Goal: Task Accomplishment & Management: Manage account settings

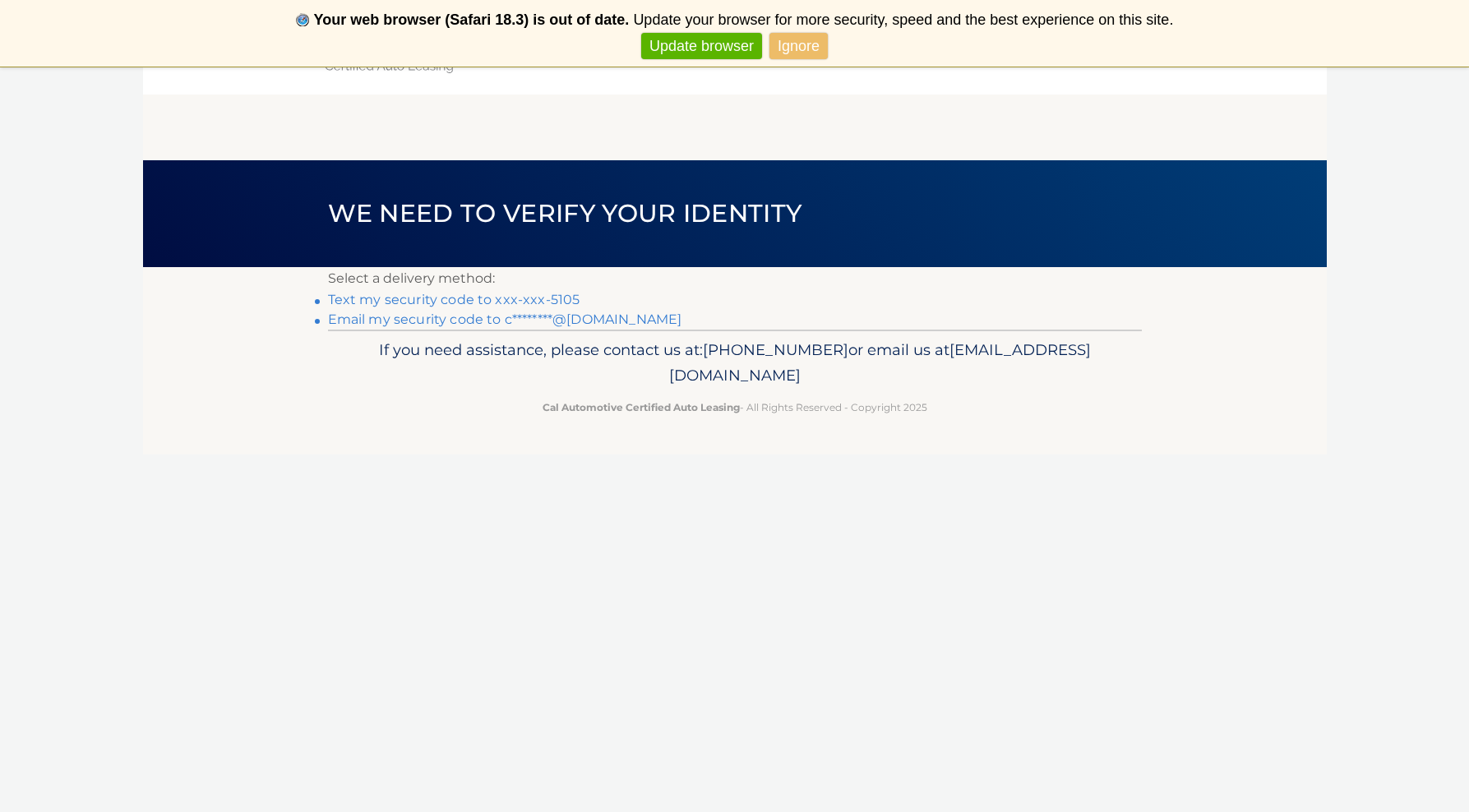
click at [346, 298] on link "Text my security code to xxx-xxx-5105" at bounding box center [454, 299] width 252 height 16
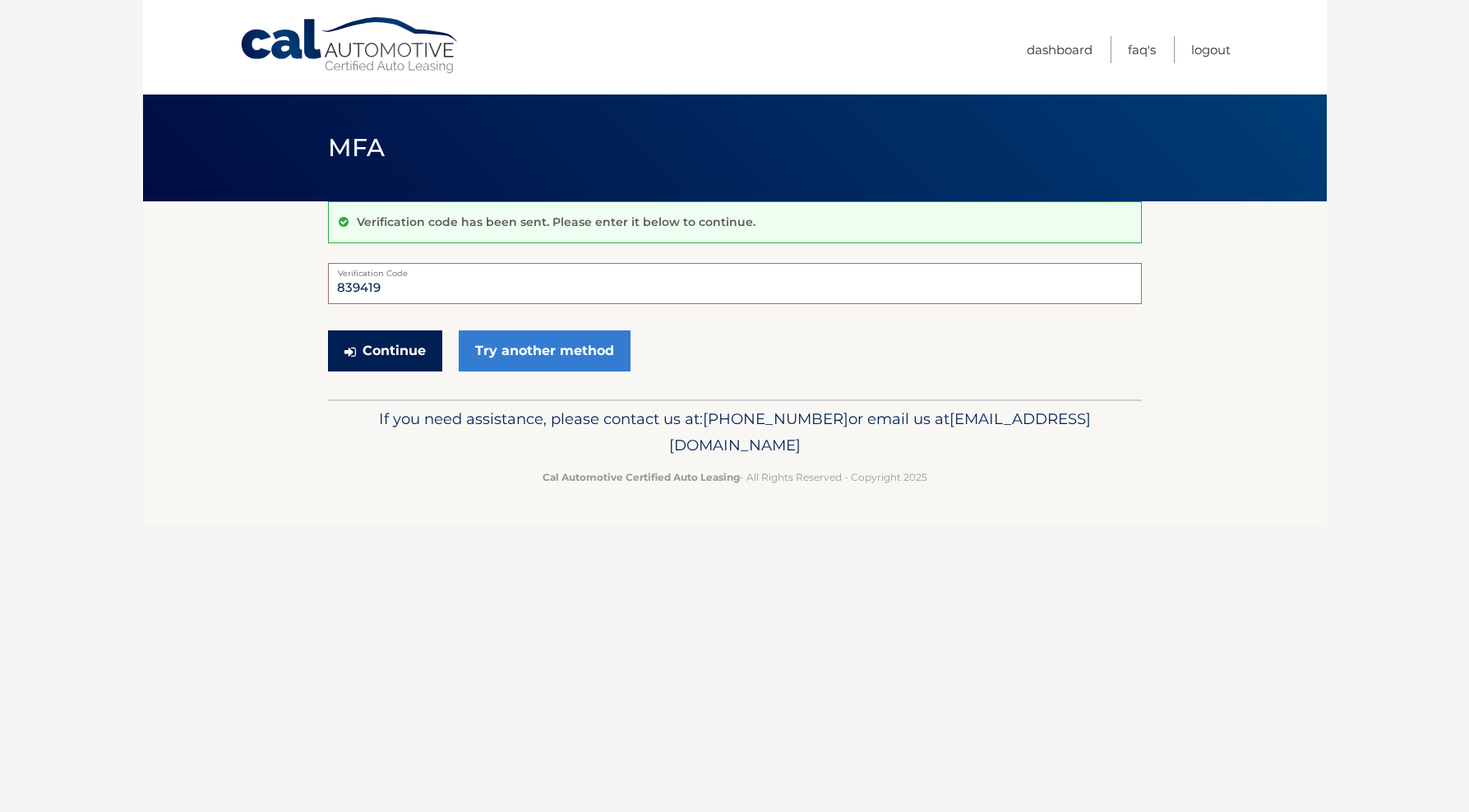
type input "839419"
click at [390, 352] on button "Continue" at bounding box center [385, 351] width 114 height 41
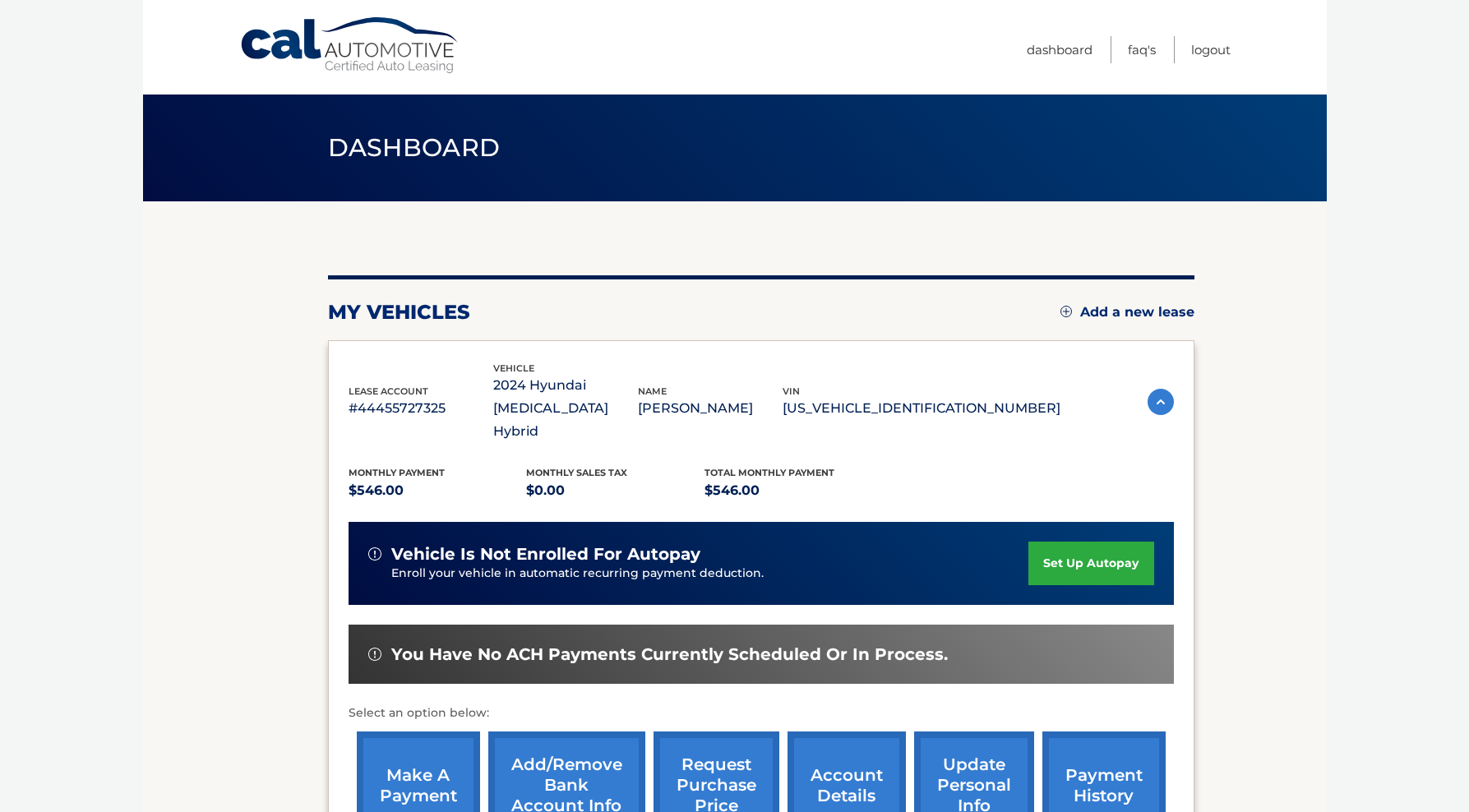
click at [455, 731] on link "make a payment" at bounding box center [418, 785] width 124 height 108
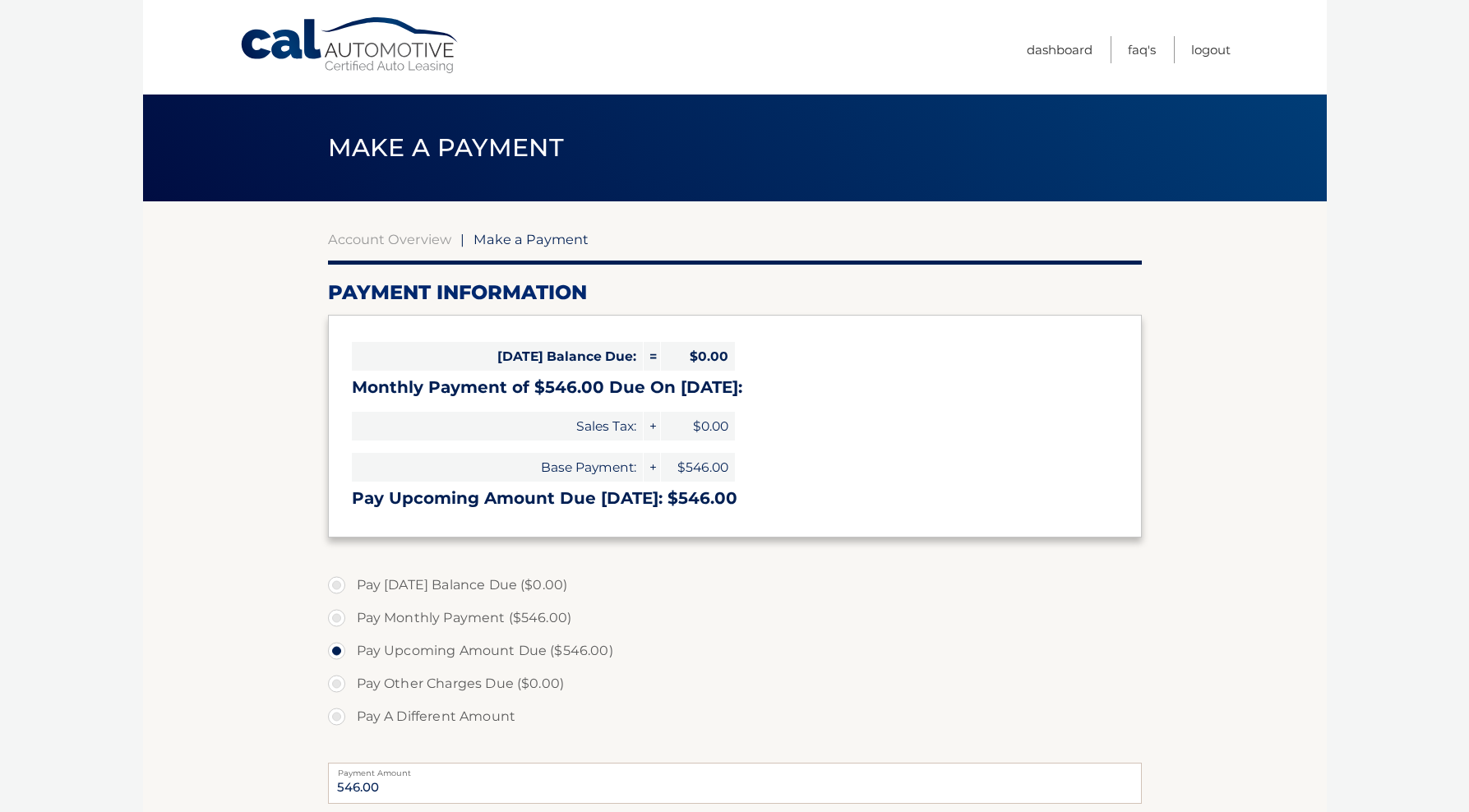
select select "YTEwODNiYmMtZWZhYi00ZjcxLWI1MjItMzFiY2ZmYjBlOTdh"
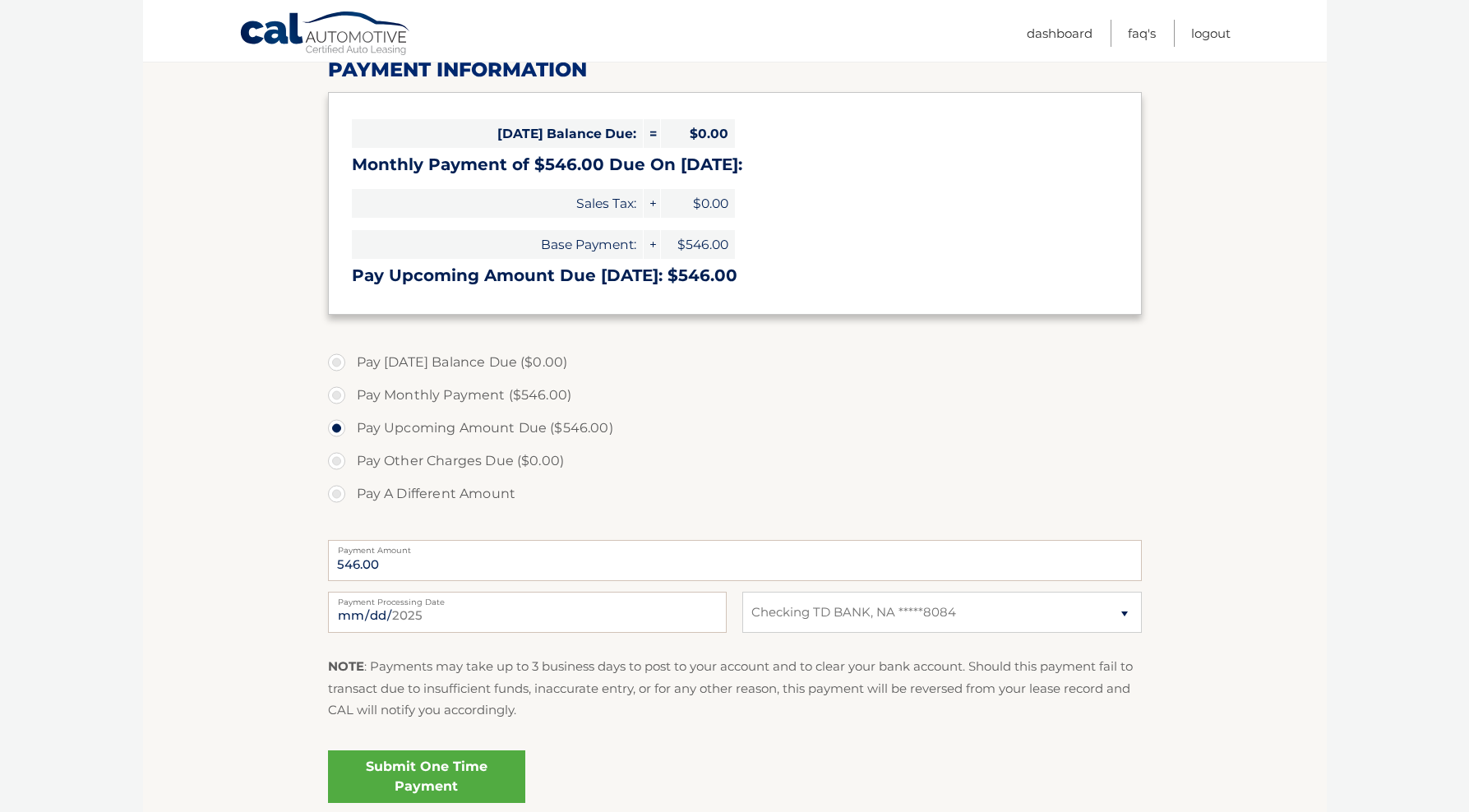
scroll to position [224, 0]
click at [410, 764] on link "Submit One Time Payment" at bounding box center [426, 776] width 198 height 53
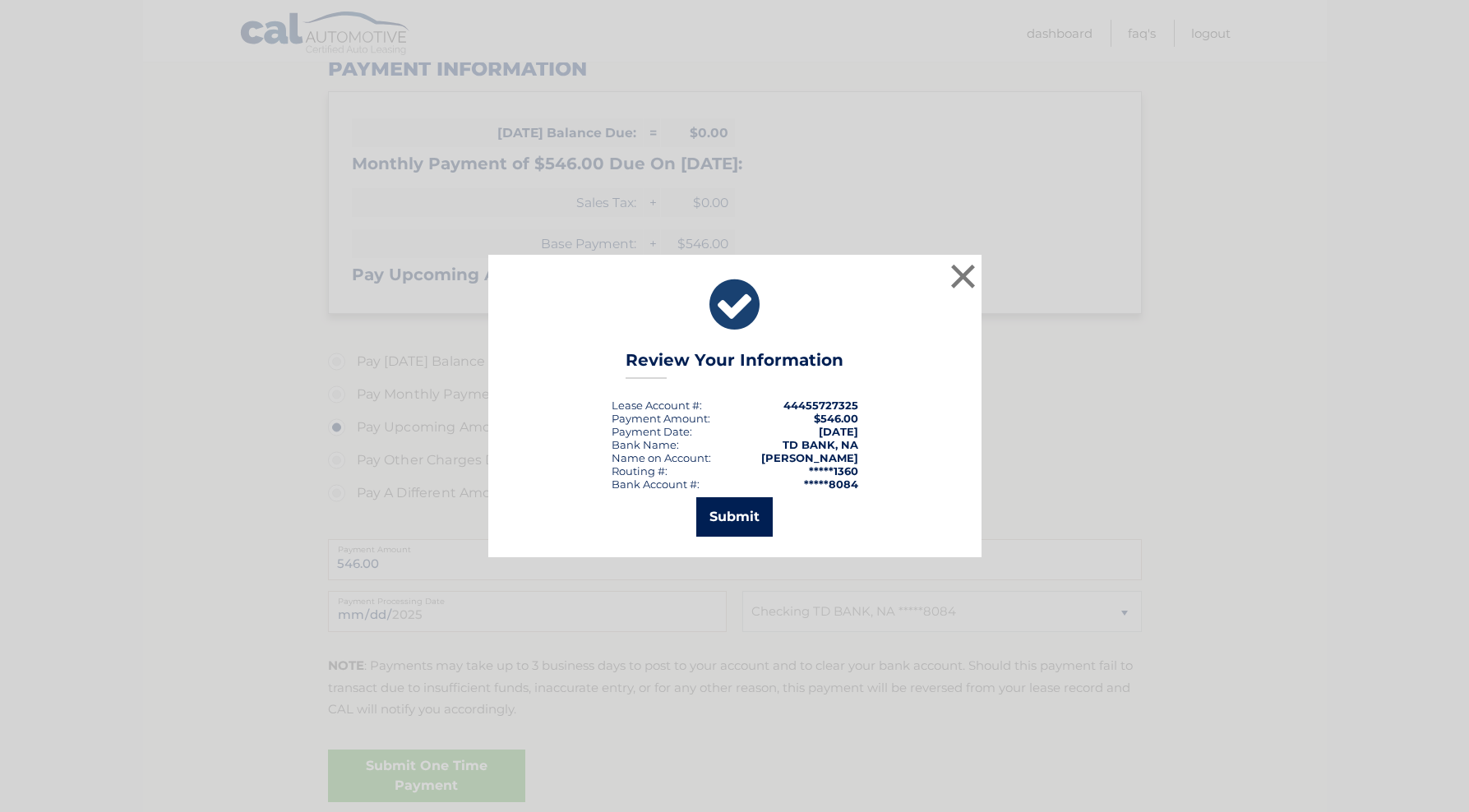
click at [746, 519] on button "Submit" at bounding box center [734, 516] width 77 height 40
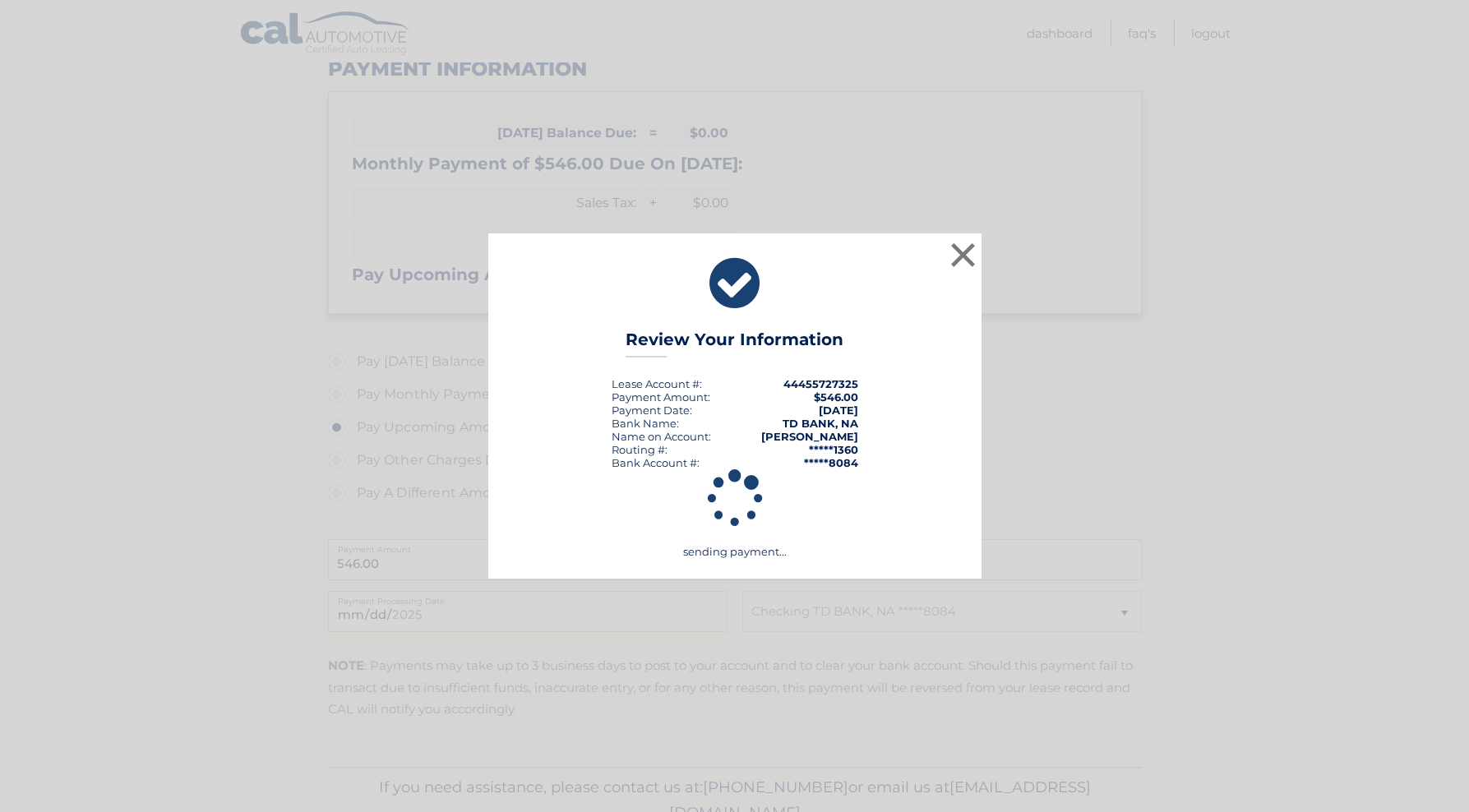
click at [135, 258] on div "× Review Your Information Lease Account #: 44455727325 Payment Amount: $546.00 …" at bounding box center [734, 406] width 1456 height 345
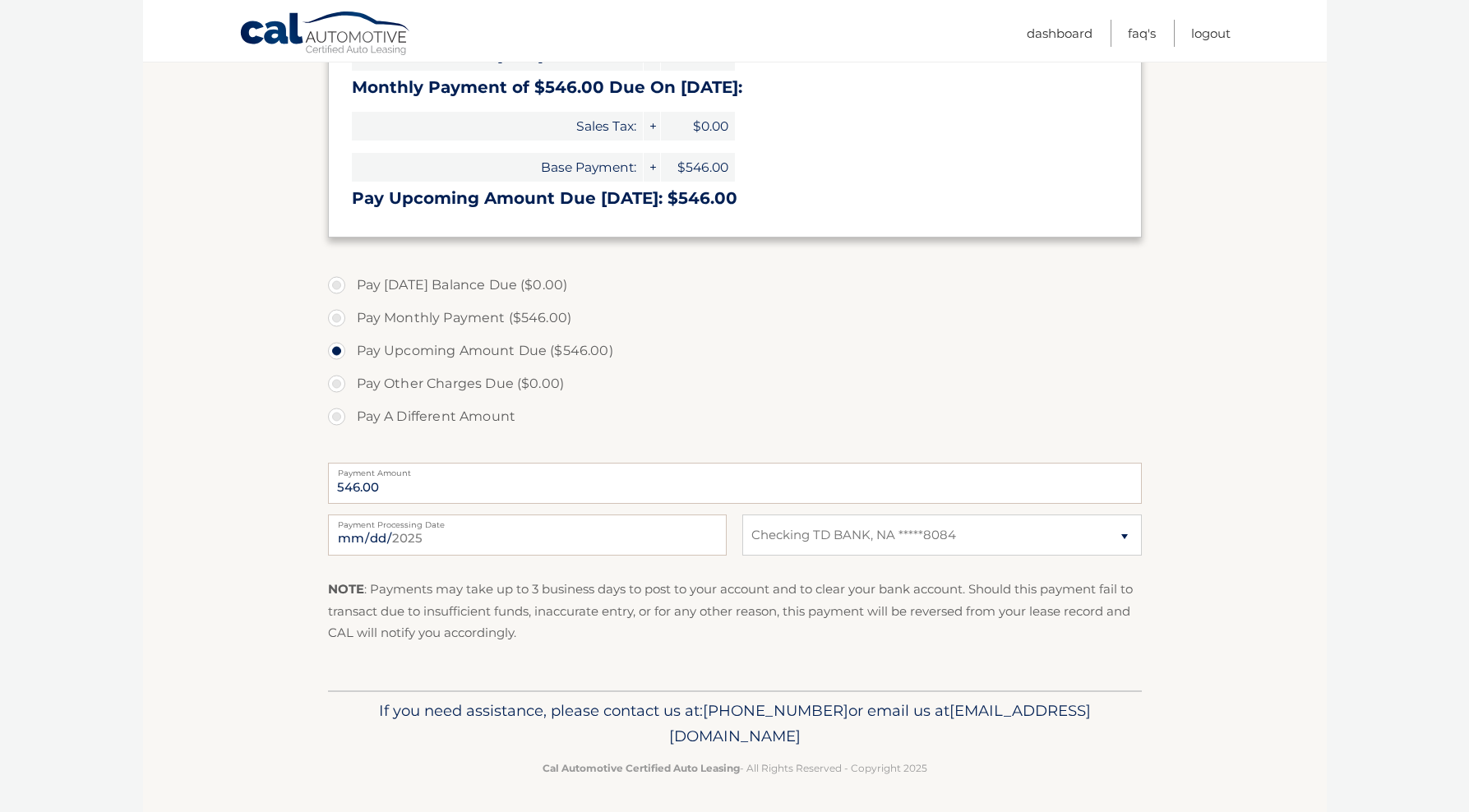
scroll to position [299, 0]
click at [1204, 39] on link "Logout" at bounding box center [1211, 33] width 40 height 27
